Goal: Task Accomplishment & Management: Use online tool/utility

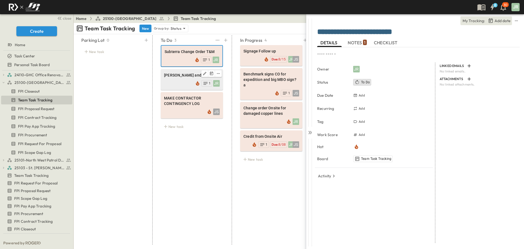
click at [171, 80] on div "JR 1" at bounding box center [192, 83] width 56 height 8
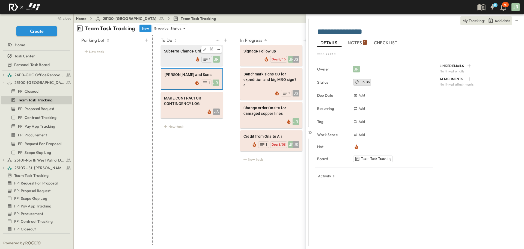
click at [182, 57] on div "JR 1" at bounding box center [192, 59] width 56 height 8
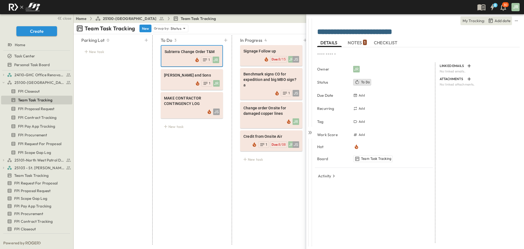
click at [357, 48] on div "* Owner JR Status To Do Due Date Add Recurring Add Tag Add Work Score Add Hot B…" at bounding box center [418, 145] width 203 height 196
click at [358, 44] on span "NOTES 1" at bounding box center [357, 42] width 19 height 5
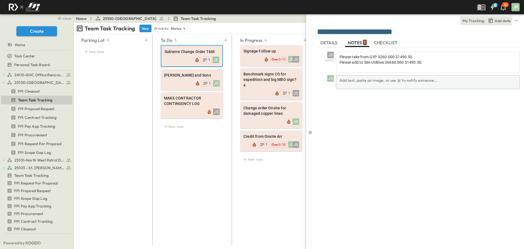
click at [341, 78] on div "Add text, paste an image, or use '@' to notify someone..." at bounding box center [428, 82] width 184 height 14
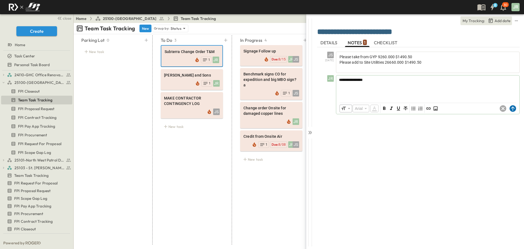
click at [515, 108] on circle at bounding box center [513, 108] width 7 height 7
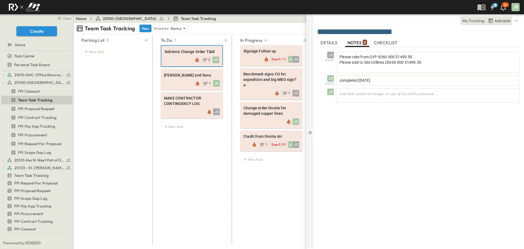
click at [311, 134] on icon at bounding box center [310, 132] width 5 height 5
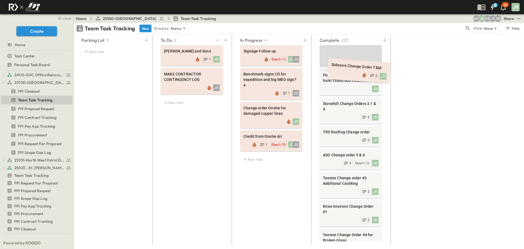
drag, startPoint x: 185, startPoint y: 55, endPoint x: 352, endPoint y: 70, distance: 167.8
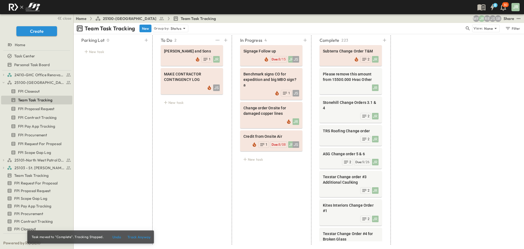
click at [193, 177] on div "To Do 2 [PERSON_NAME] and Sons JR 1 MAKE CONTRACTOR CONTINGENCY LOG JS New task" at bounding box center [191, 139] width 75 height 209
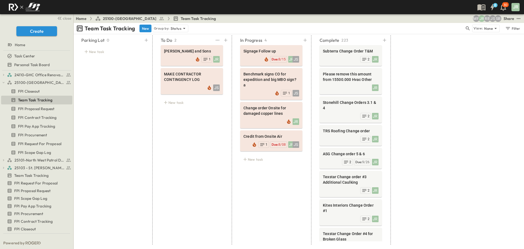
click at [221, 140] on div "To Do 2 [PERSON_NAME] and Sons JR 1 MAKE CONTRACTOR CONTINGENCY LOG JS New task" at bounding box center [191, 139] width 75 height 209
click at [183, 54] on span "[PERSON_NAME] and Sons" at bounding box center [192, 50] width 56 height 5
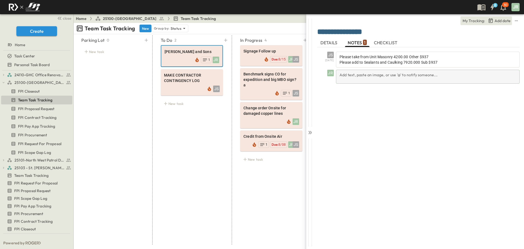
click at [351, 75] on div "Add text, paste an image, or use '@' to notify someone..." at bounding box center [428, 77] width 184 height 14
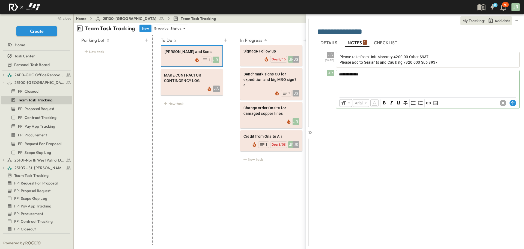
click at [515, 107] on div "​ Arial ​ ​ ***** ​" at bounding box center [427, 102] width 183 height 11
click at [514, 102] on icon at bounding box center [513, 103] width 4 height 4
click at [309, 129] on div at bounding box center [310, 131] width 8 height 234
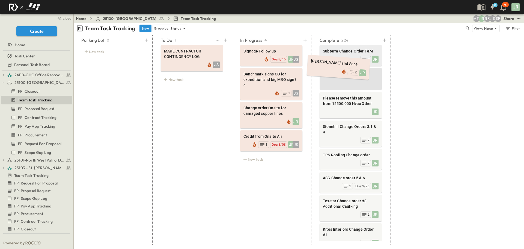
drag, startPoint x: 192, startPoint y: 53, endPoint x: 327, endPoint y: 61, distance: 135.7
